Goal: Transaction & Acquisition: Subscribe to service/newsletter

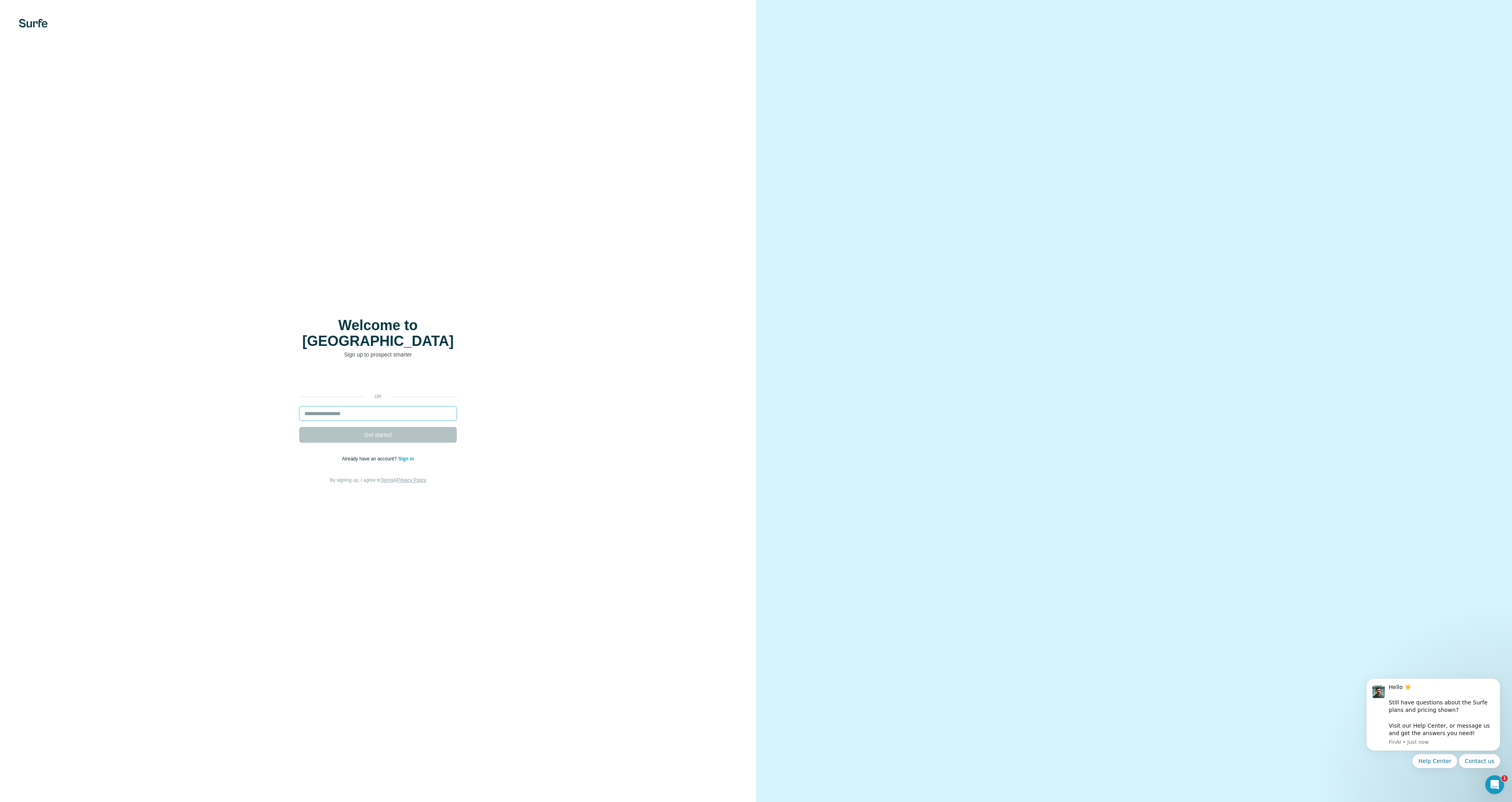
click at [342, 407] on input "email" at bounding box center [378, 414] width 157 height 14
click at [344, 409] on input "email" at bounding box center [378, 414] width 157 height 14
click at [347, 409] on input "email" at bounding box center [378, 414] width 157 height 14
click at [346, 412] on input "email" at bounding box center [378, 414] width 157 height 14
click at [347, 410] on input "email" at bounding box center [378, 414] width 157 height 14
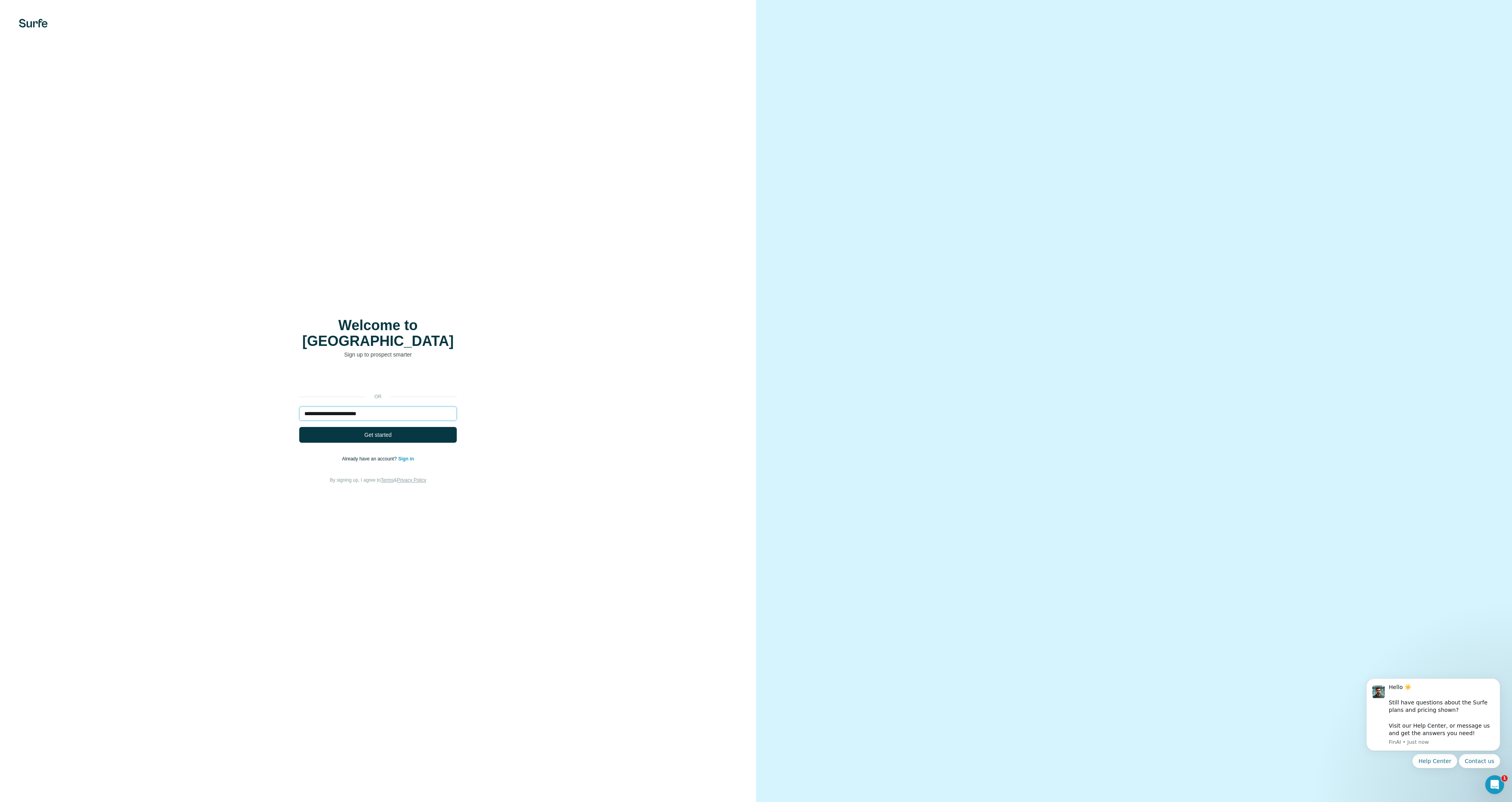
type input "**********"
click at [299, 427] on button "Get started" at bounding box center [378, 435] width 157 height 16
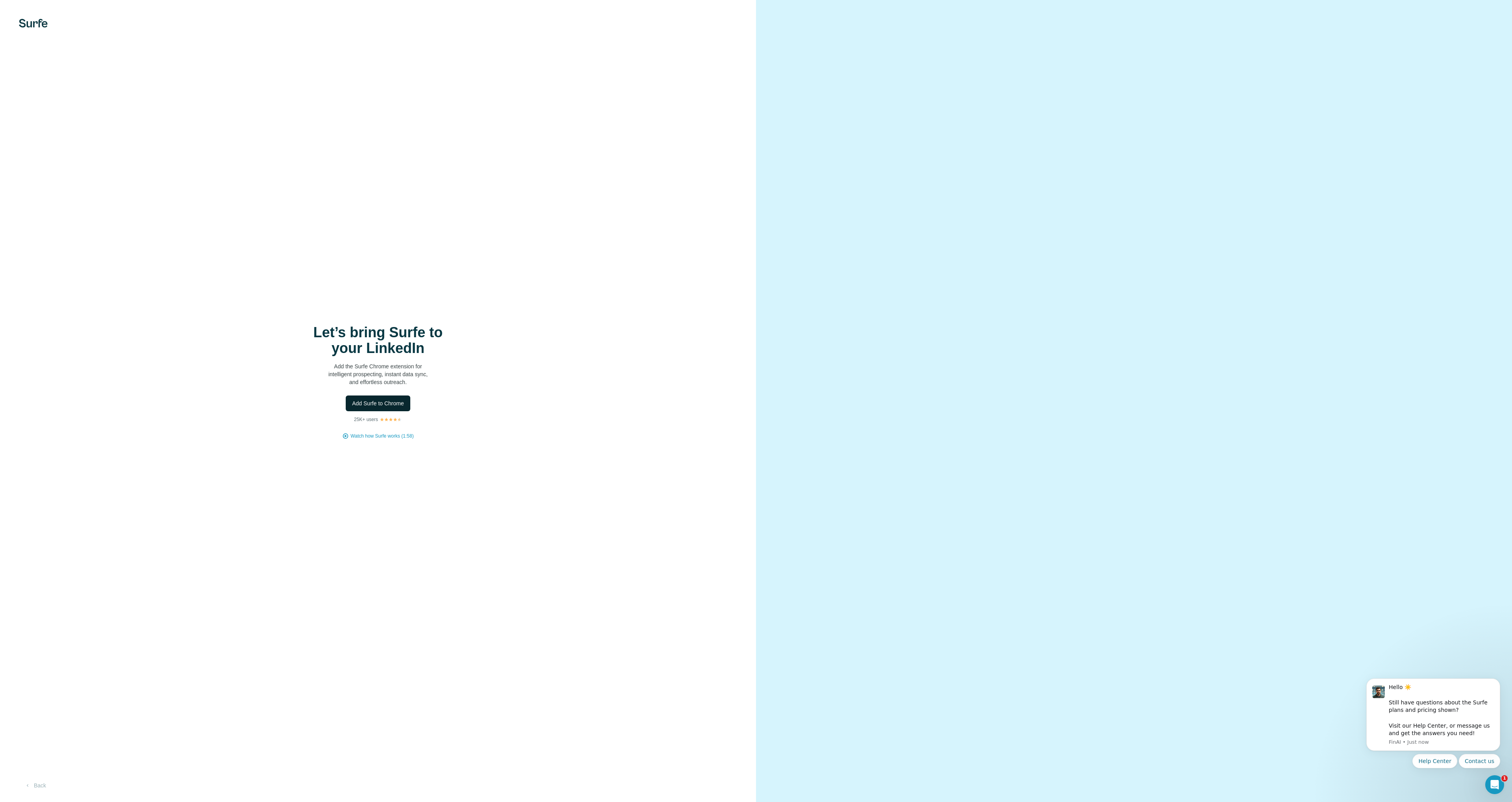
click at [380, 405] on span "Add Surfe to Chrome" at bounding box center [378, 403] width 52 height 8
